Goal: Information Seeking & Learning: Learn about a topic

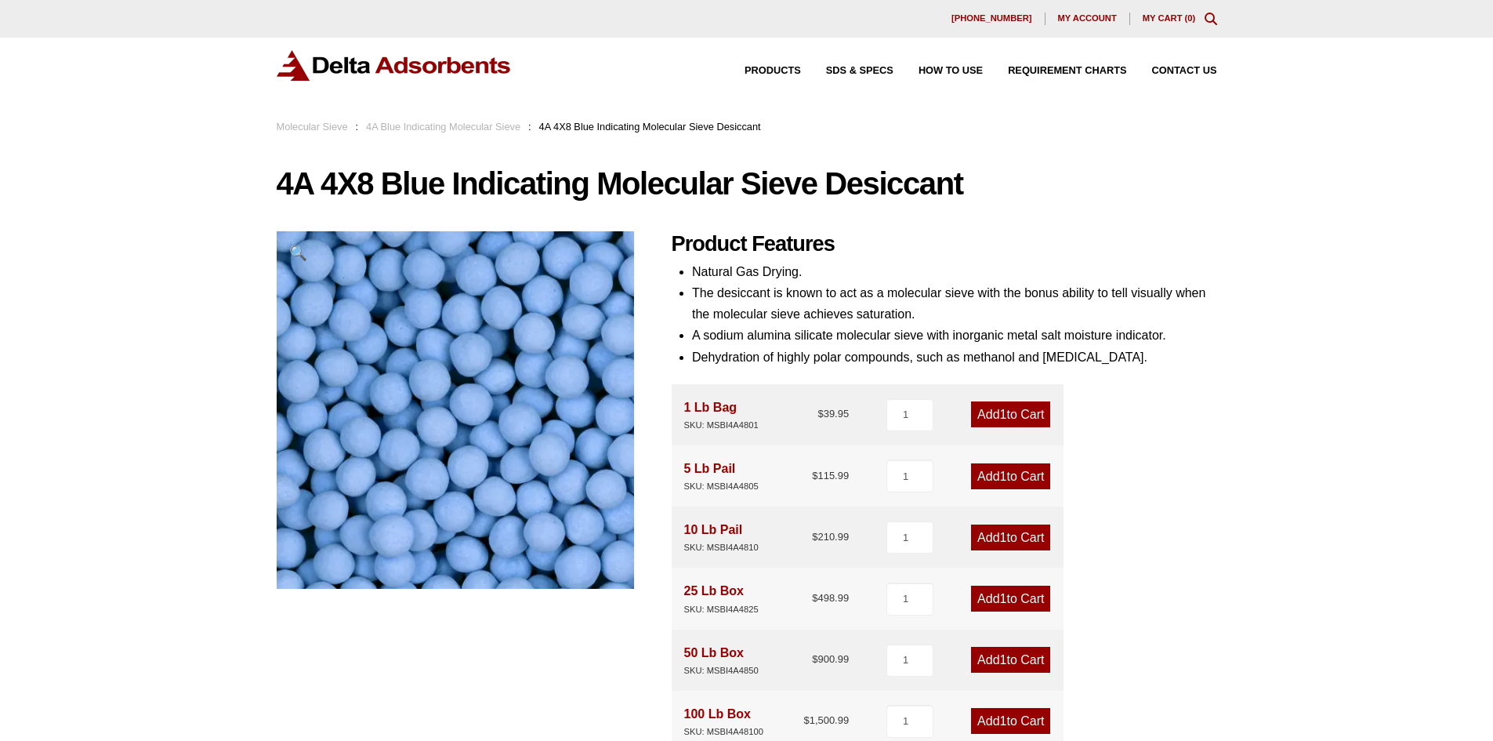
click at [471, 130] on link "4A Blue Indicating Molecular Sieve" at bounding box center [443, 127] width 154 height 12
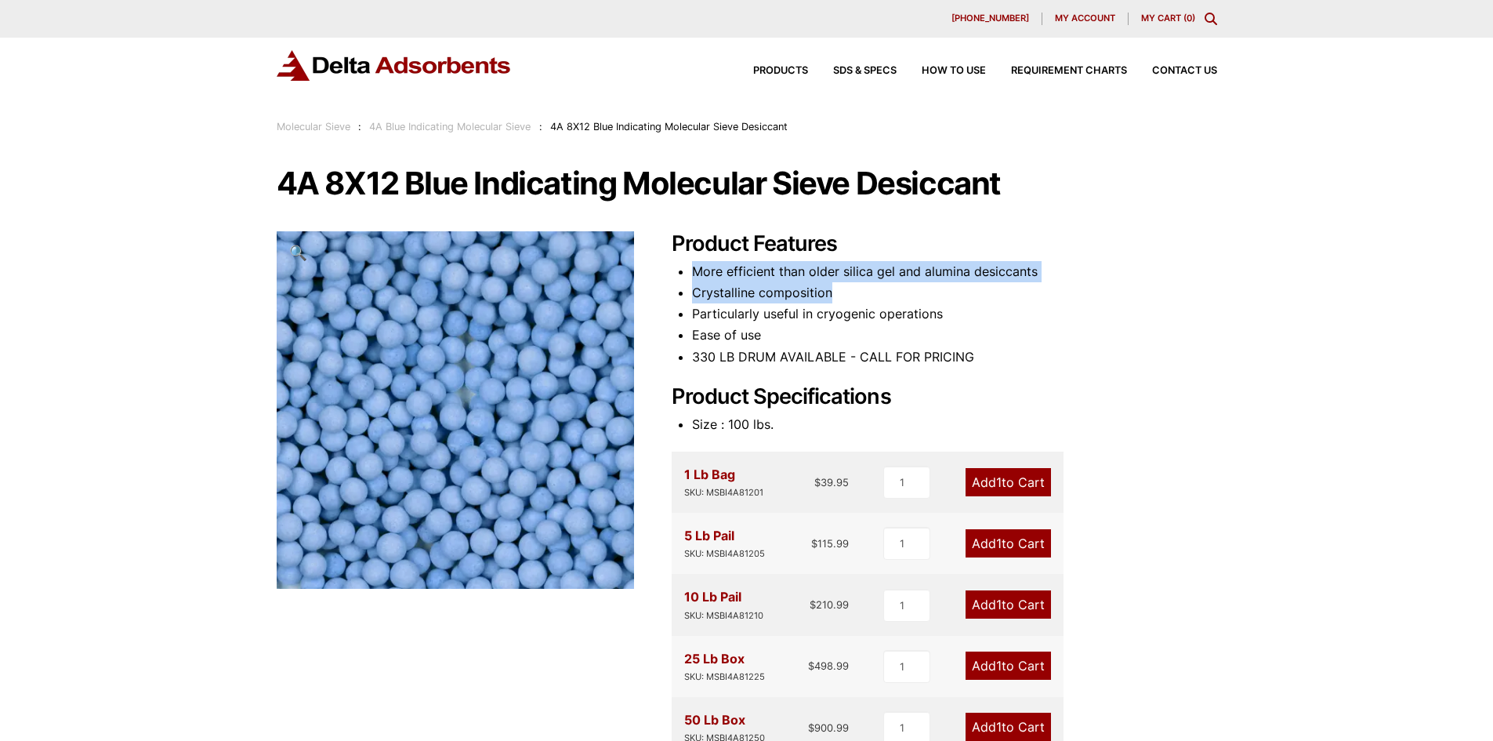
drag, startPoint x: 829, startPoint y: 288, endPoint x: 684, endPoint y: 267, distance: 145.8
click at [684, 267] on div "Product Features More efficient than older silica gel and alumina desiccants Cr…" at bounding box center [945, 656] width 546 height 851
click at [685, 267] on div "Product Features More efficient than older silica gel and alumina desiccants Cr…" at bounding box center [945, 656] width 546 height 851
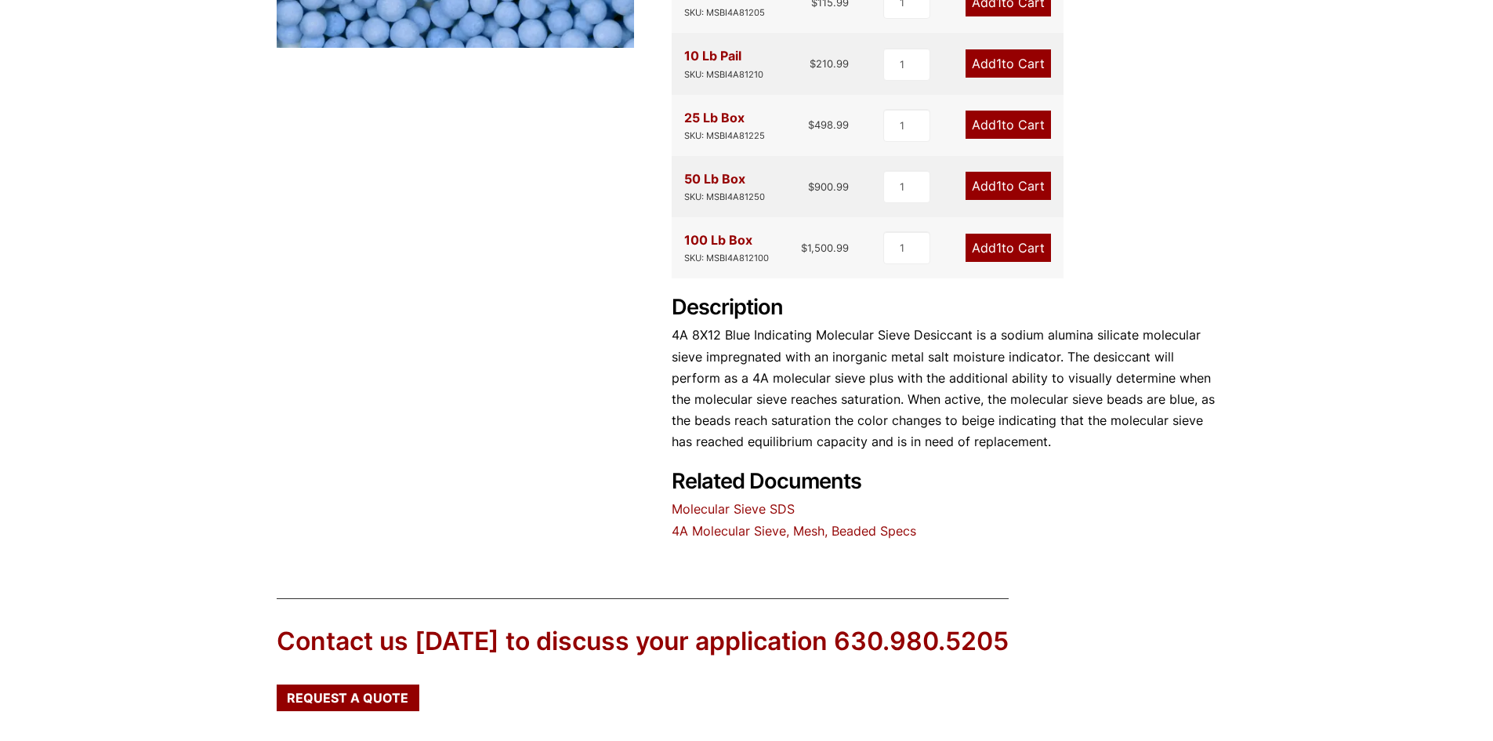
scroll to position [549, 0]
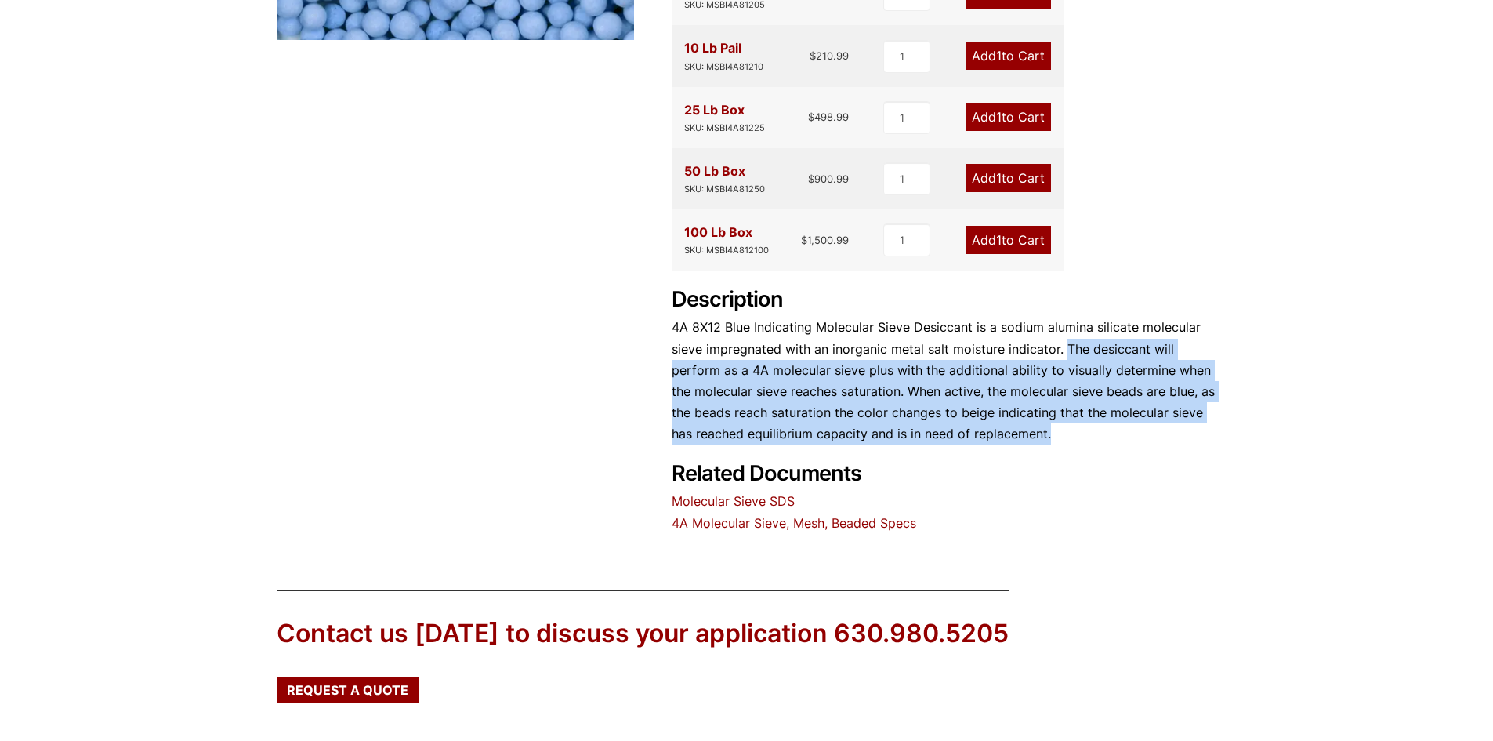
drag, startPoint x: 1063, startPoint y: 347, endPoint x: 1083, endPoint y: 429, distance: 83.9
click at [1083, 429] on p "4A 8X12 Blue Indicating Molecular Sieve Desiccant is a sodium alumina silicate …" at bounding box center [945, 381] width 546 height 128
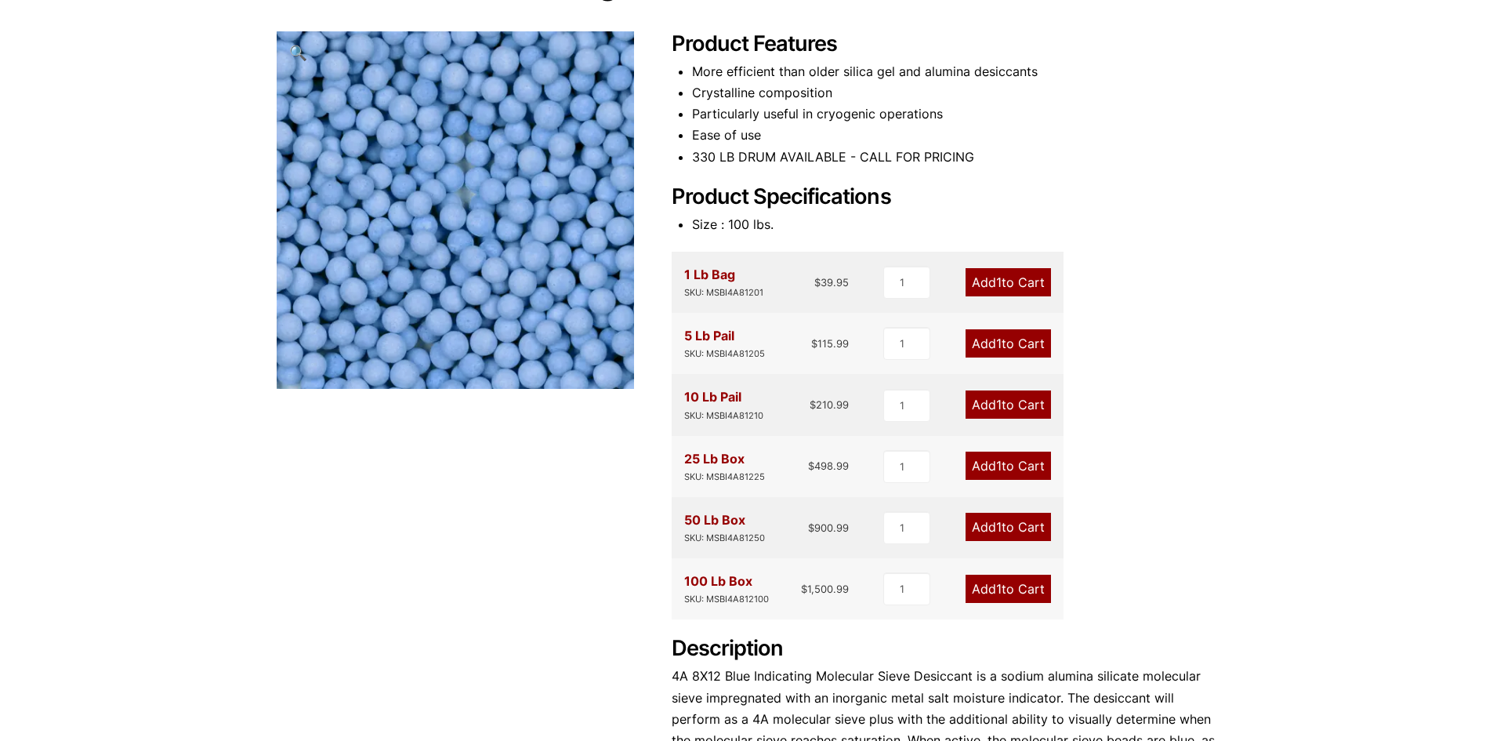
scroll to position [235, 0]
